Goal: Task Accomplishment & Management: Manage account settings

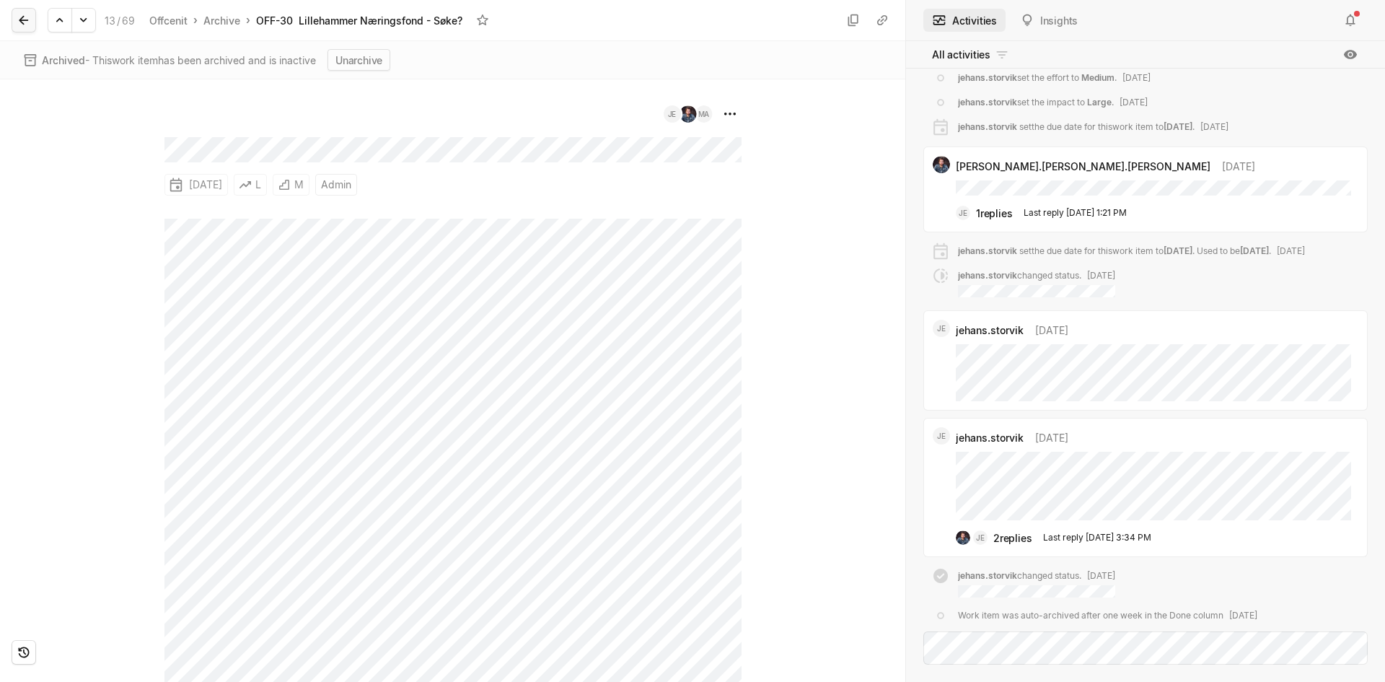
click at [22, 8] on button at bounding box center [24, 20] width 25 height 25
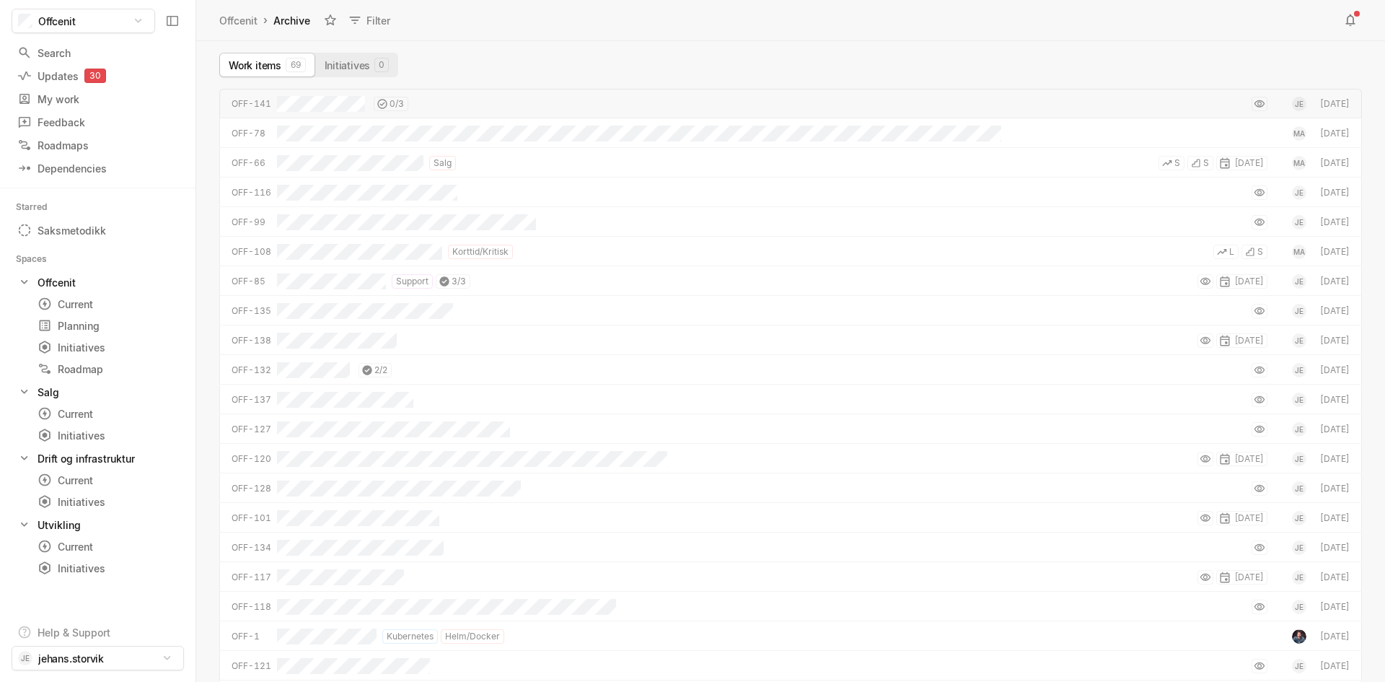
scroll to position [586, 1182]
click at [86, 663] on html "Offcenit Search / Updates 30 g then u My work = Feedback g then f Roadmaps g th…" at bounding box center [692, 341] width 1385 height 682
click at [261, 630] on span "Account settings" at bounding box center [295, 625] width 154 height 23
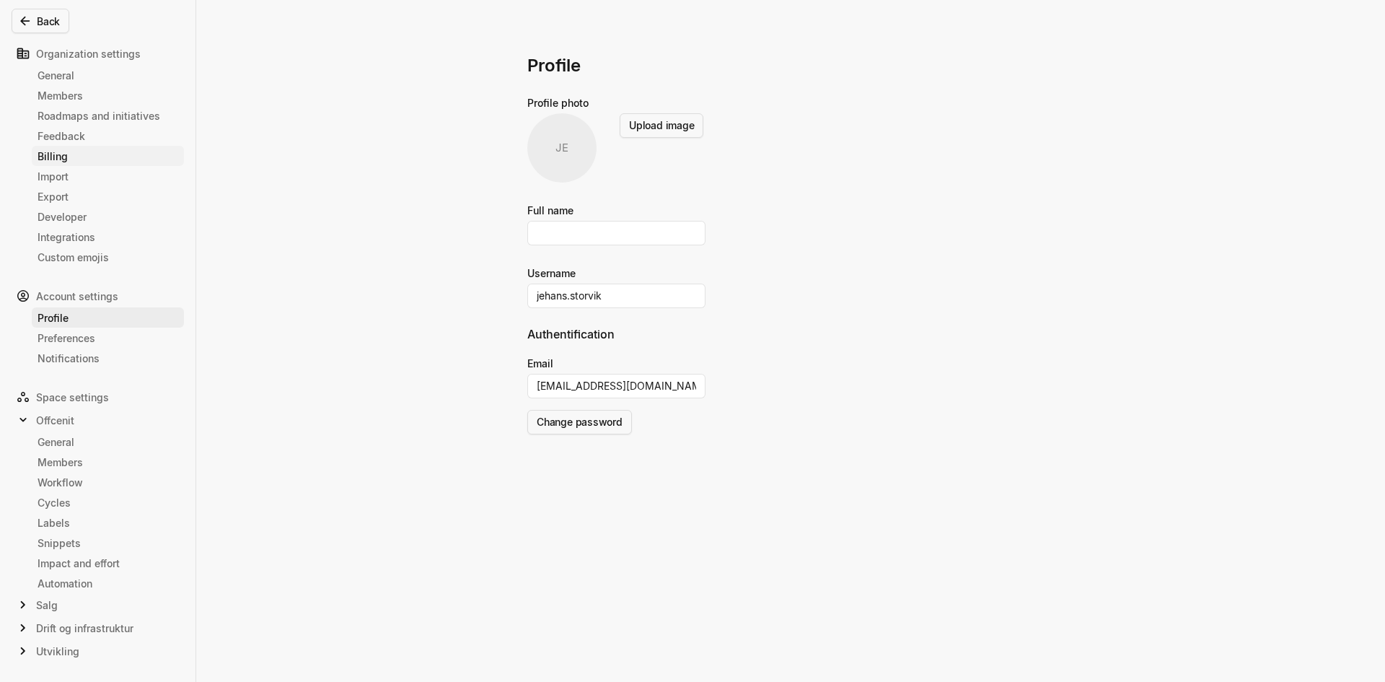
click at [68, 147] on link "Billing" at bounding box center [108, 156] width 152 height 20
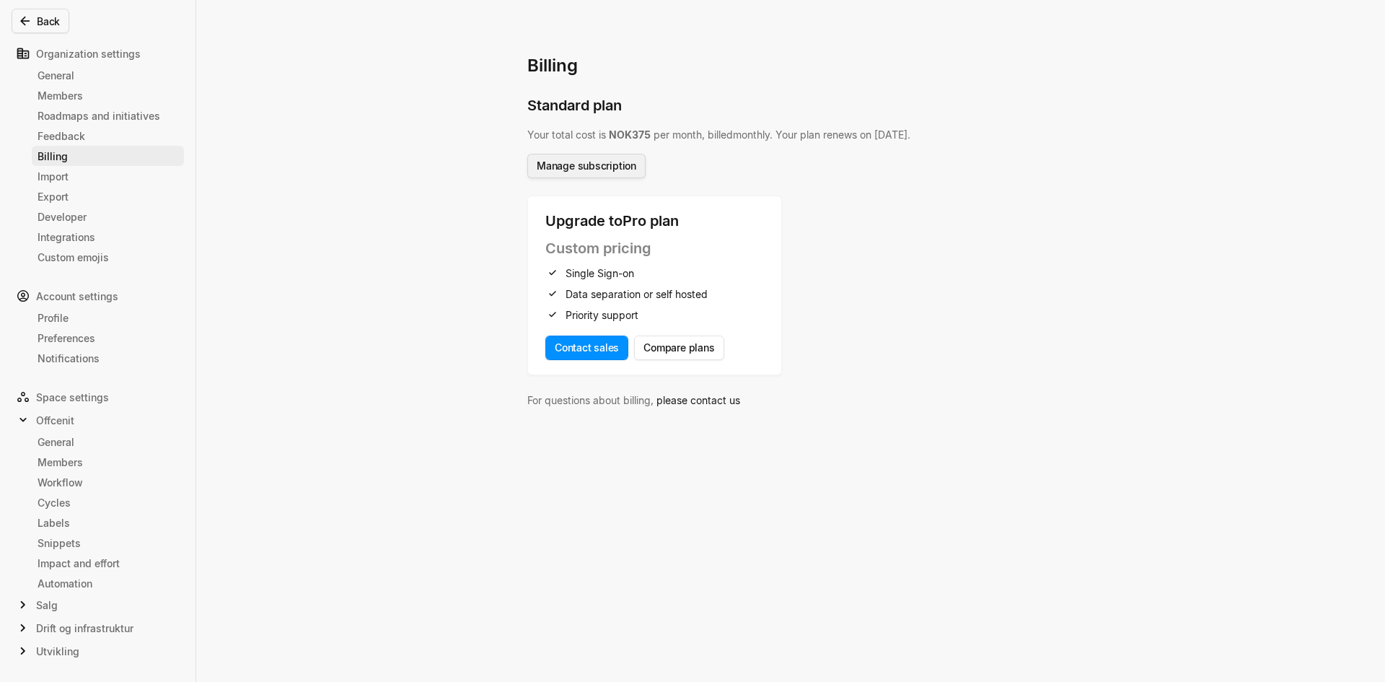
click at [600, 170] on button "Manage subscription" at bounding box center [586, 166] width 118 height 25
click at [80, 58] on div "Organization settings" at bounding box center [98, 53] width 172 height 23
click at [68, 68] on div "General" at bounding box center [108, 75] width 141 height 15
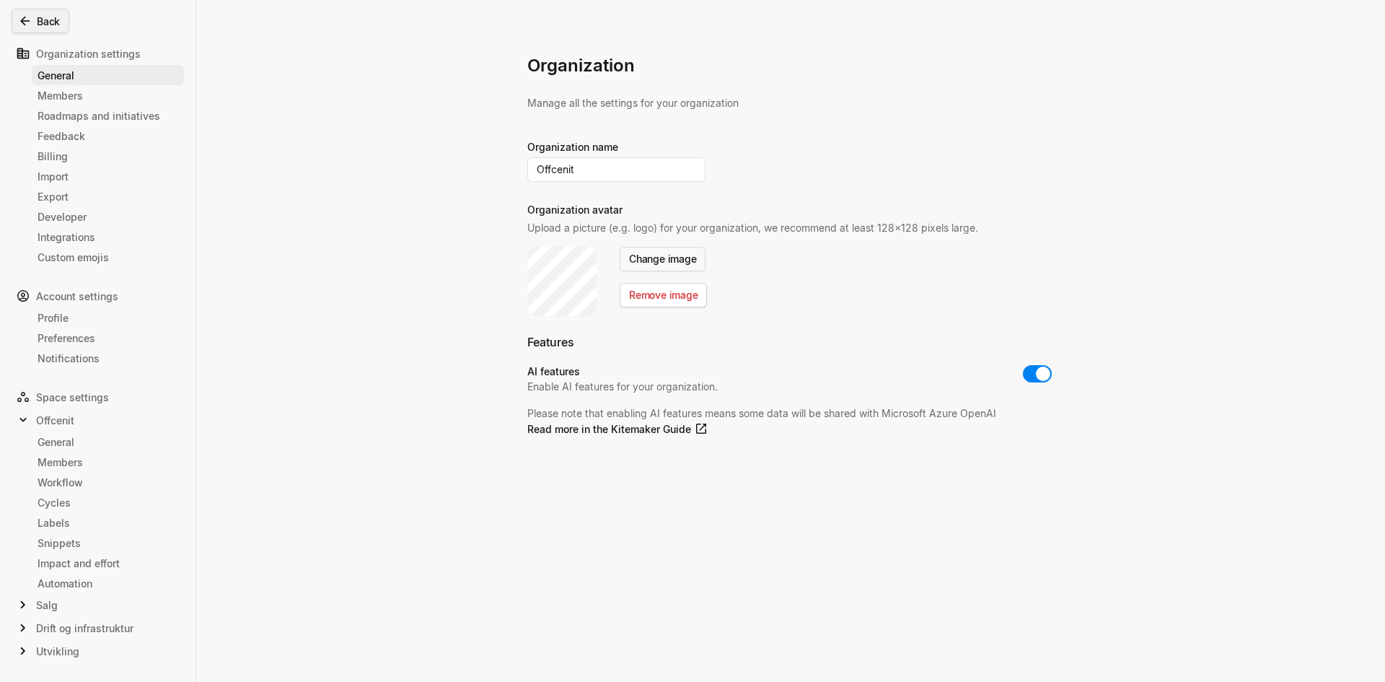
click at [24, 22] on icon at bounding box center [25, 21] width 14 height 14
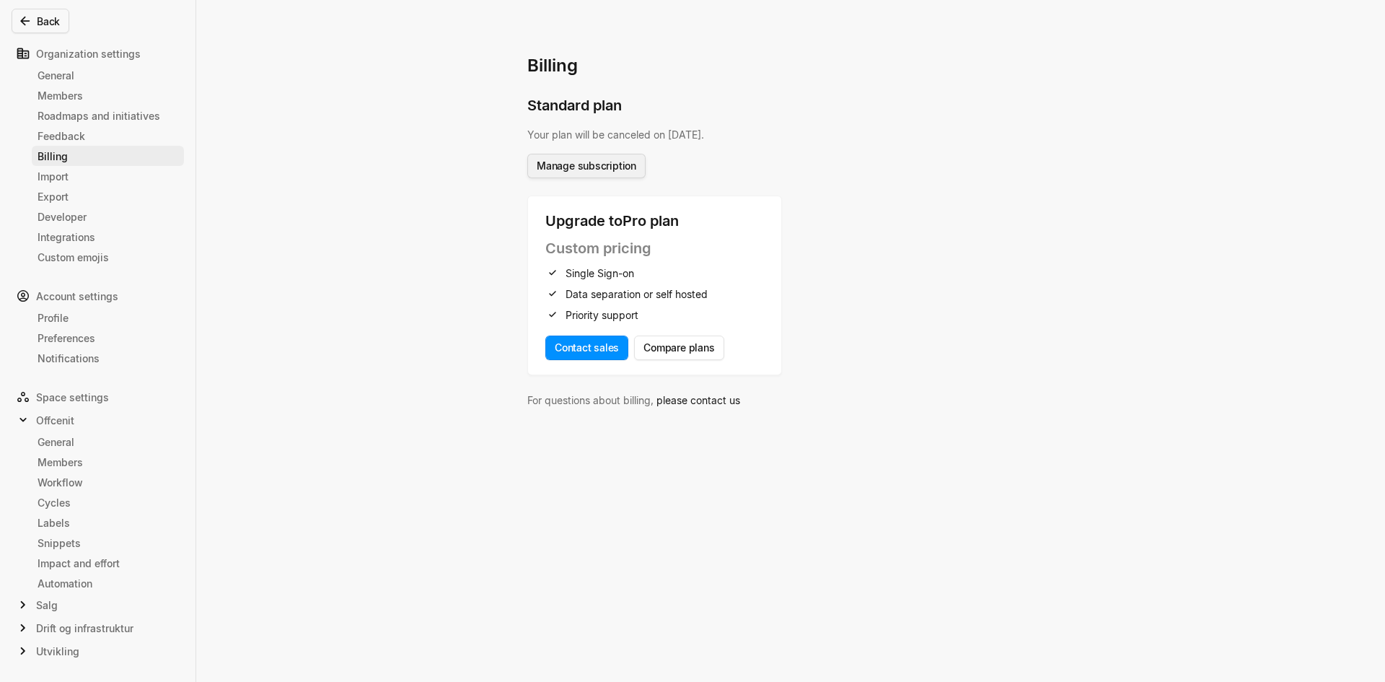
click at [584, 159] on button "Manage subscription" at bounding box center [586, 166] width 118 height 25
click at [435, 214] on div "Billing Standard plan Your plan will be canceled on [DATE] . Manage subscriptio…" at bounding box center [692, 341] width 1385 height 682
click at [82, 71] on div "General" at bounding box center [108, 75] width 141 height 15
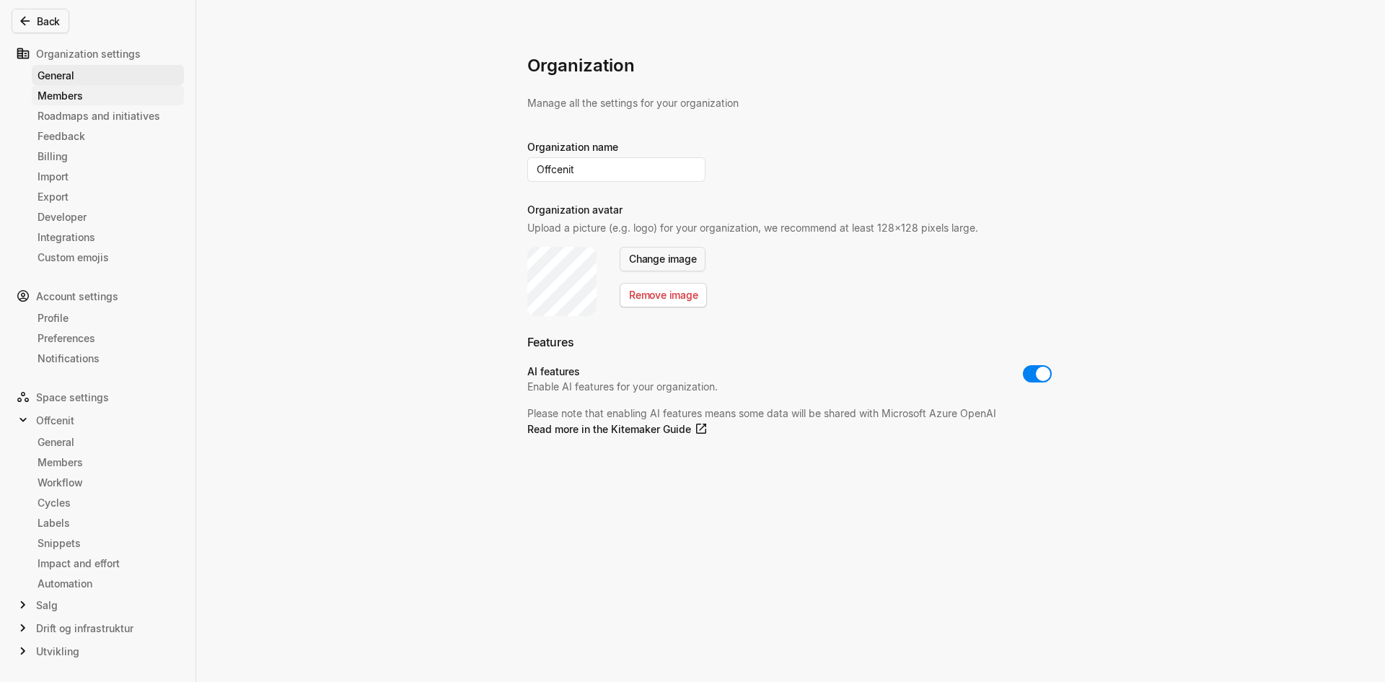
click at [82, 89] on div "Members" at bounding box center [108, 95] width 141 height 15
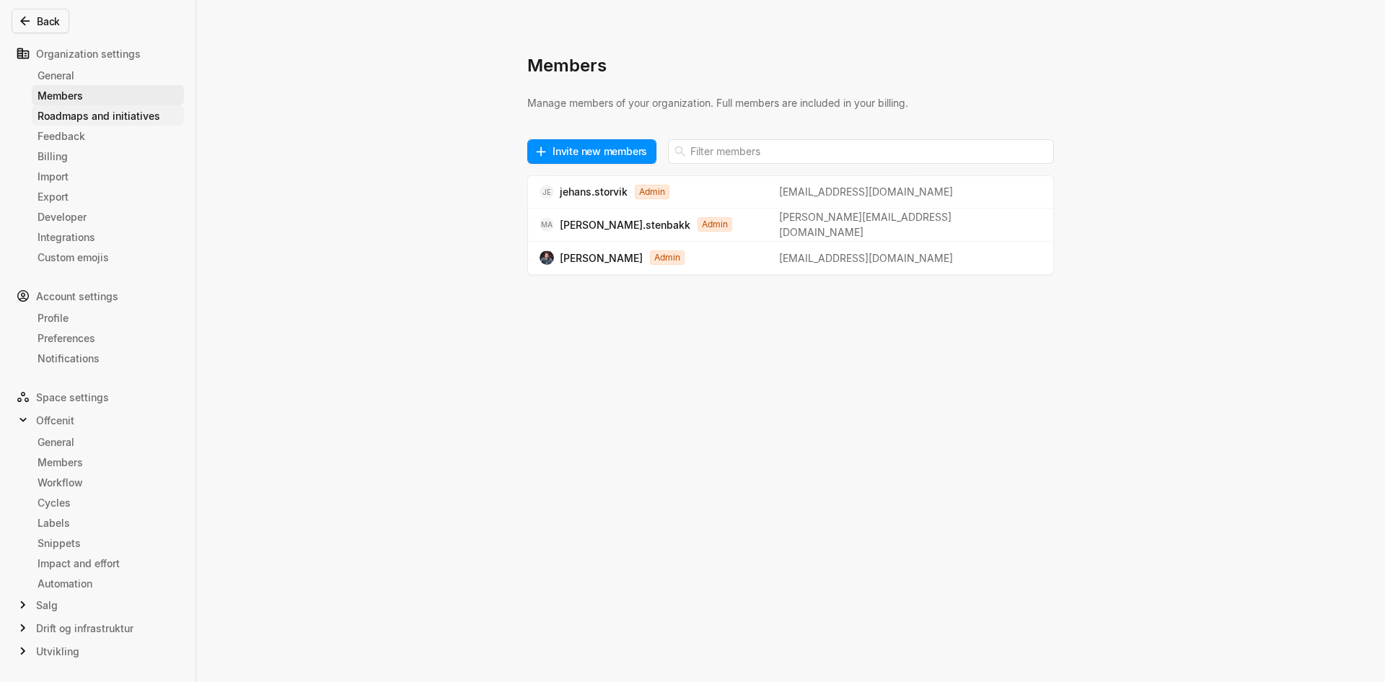
click at [81, 114] on div "Roadmaps and initiatives" at bounding box center [108, 115] width 141 height 15
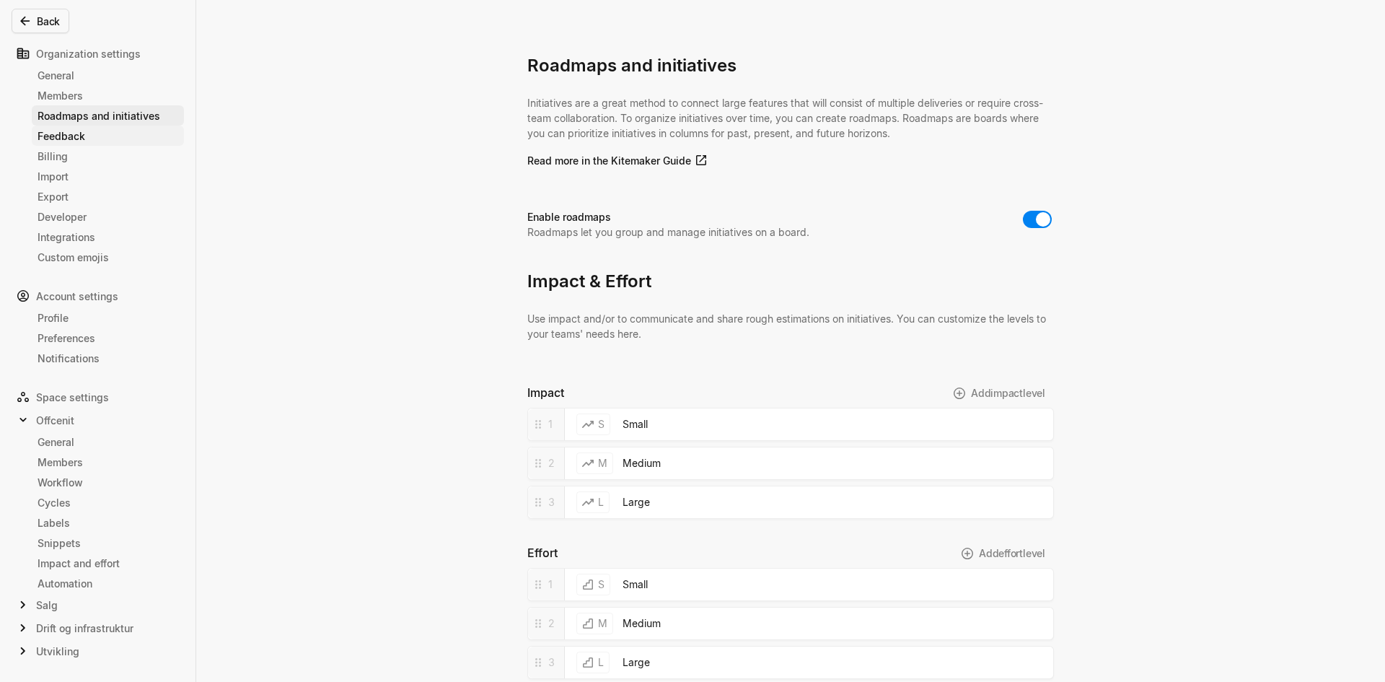
click at [79, 136] on div "Feedback" at bounding box center [108, 135] width 141 height 15
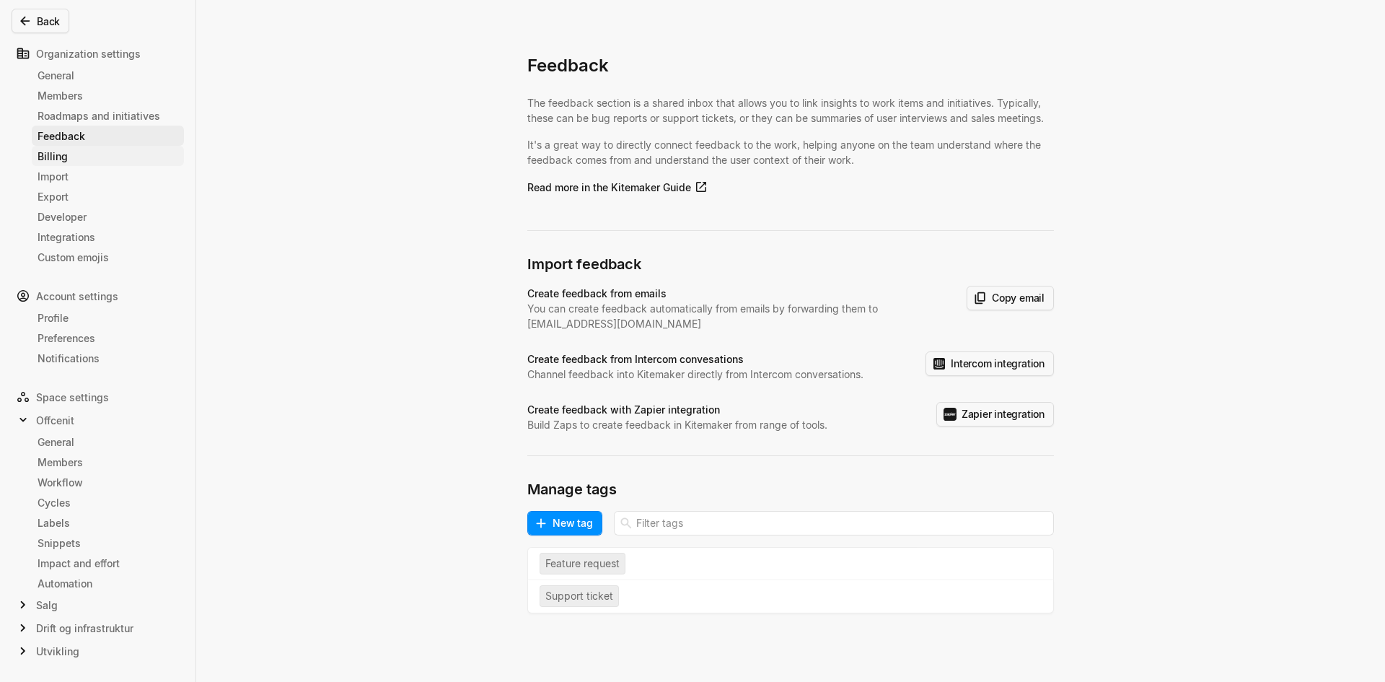
click at [79, 159] on div "Billing" at bounding box center [108, 156] width 141 height 15
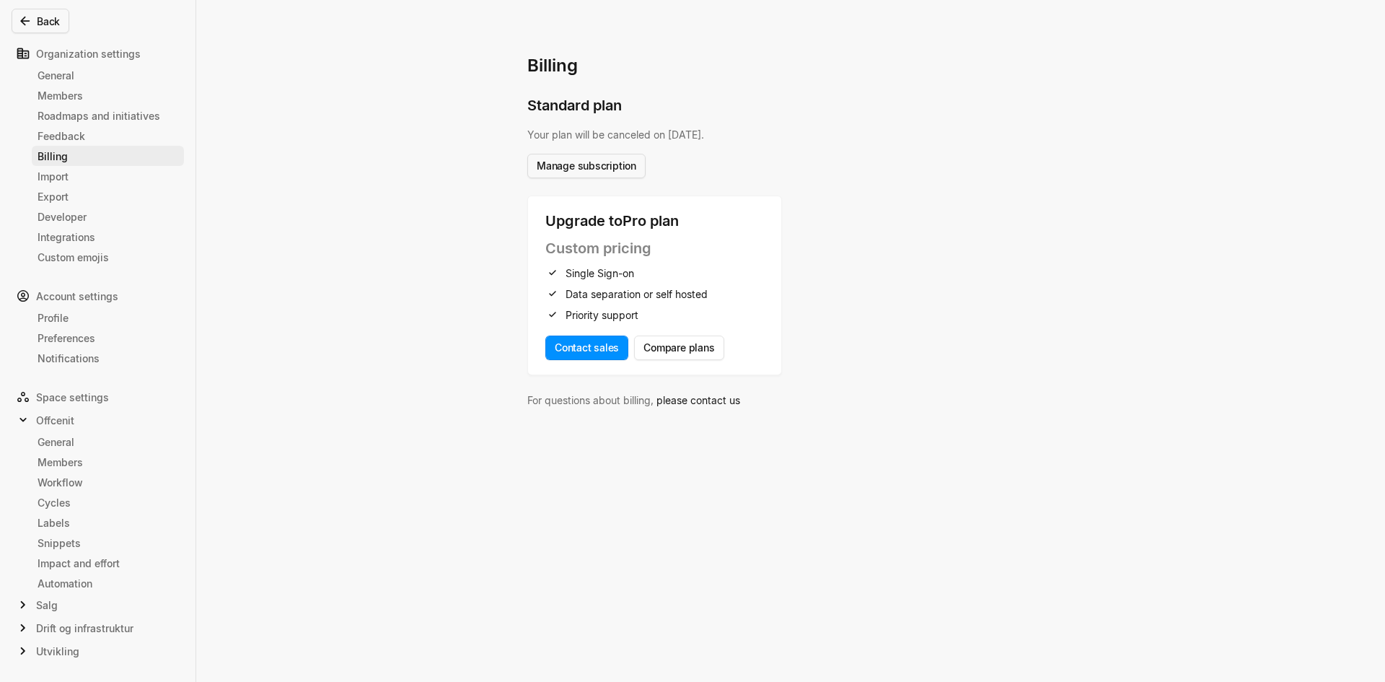
drag, startPoint x: 363, startPoint y: 257, endPoint x: 375, endPoint y: 263, distance: 13.9
click at [363, 258] on div "Billing Standard plan Your plan will be canceled on [DATE] . Manage subscriptio…" at bounding box center [692, 341] width 1385 height 682
